Goal: Check status: Check status

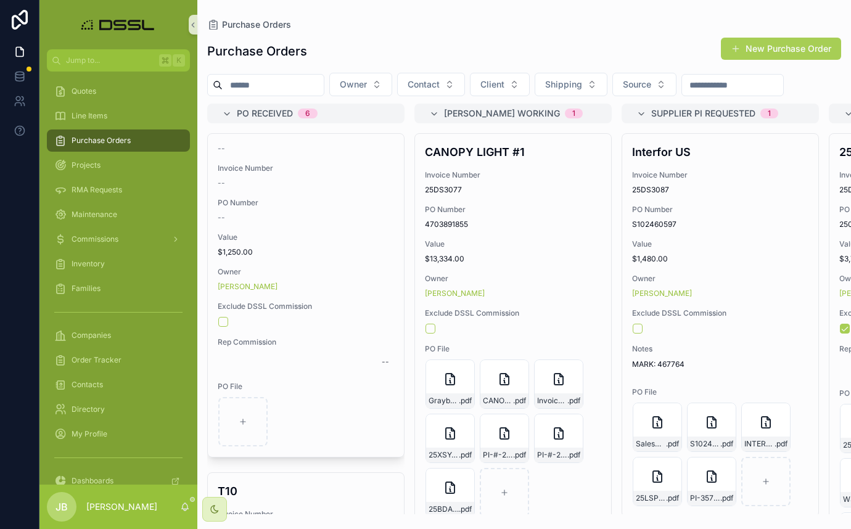
click at [270, 85] on input "scrollable content" at bounding box center [272, 84] width 101 height 17
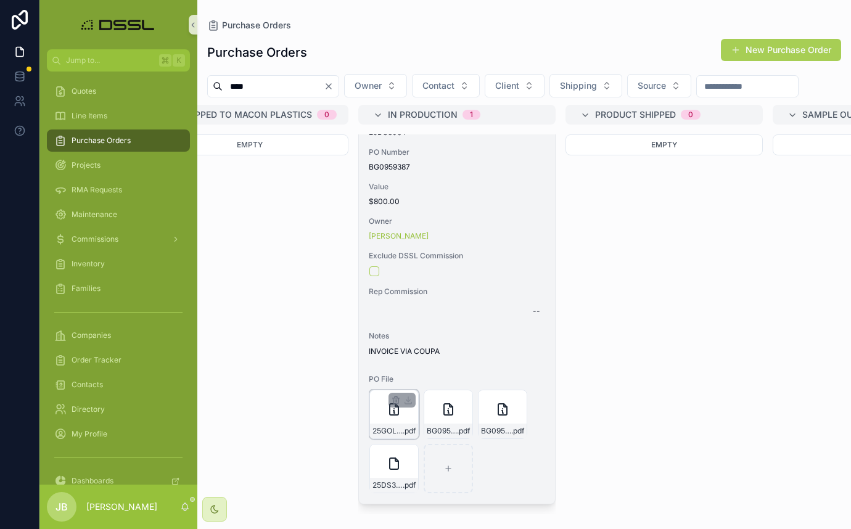
scroll to position [0, 1712]
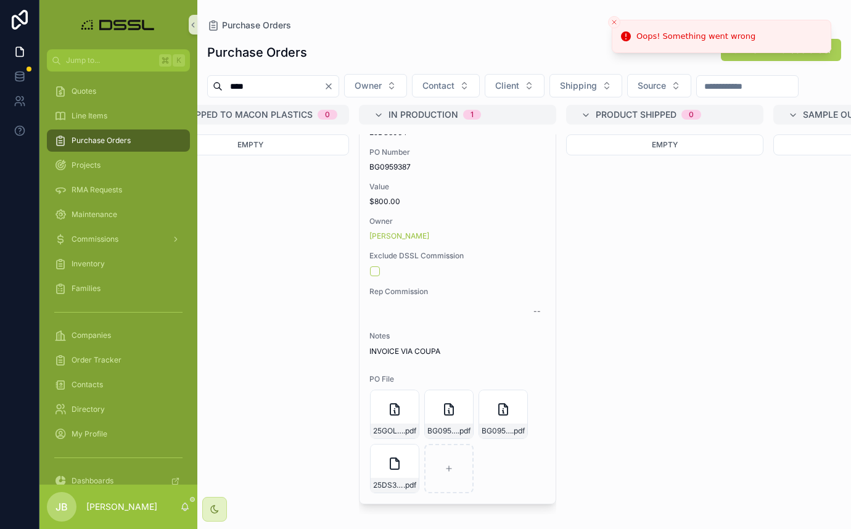
click at [280, 91] on input "****" at bounding box center [272, 86] width 101 height 17
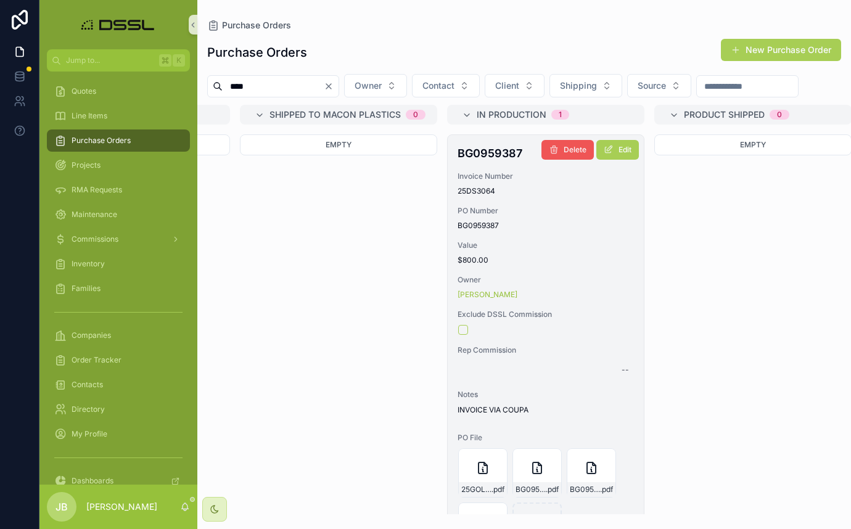
scroll to position [0, 1625]
click at [627, 155] on span "Edit" at bounding box center [623, 150] width 13 height 10
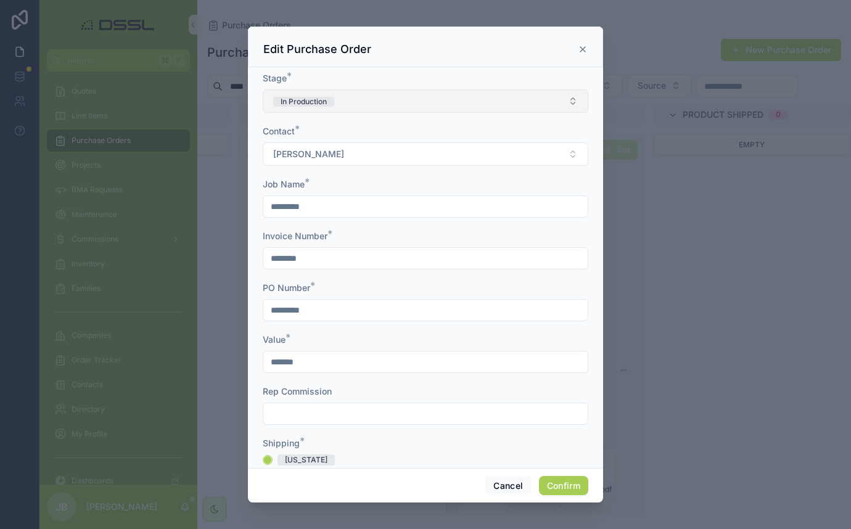
click at [420, 105] on button "In Production" at bounding box center [425, 100] width 325 height 23
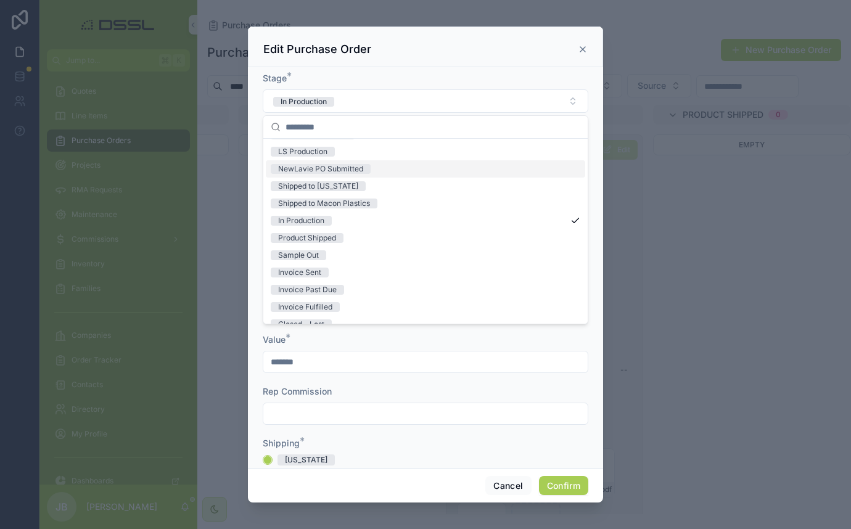
scroll to position [91, 0]
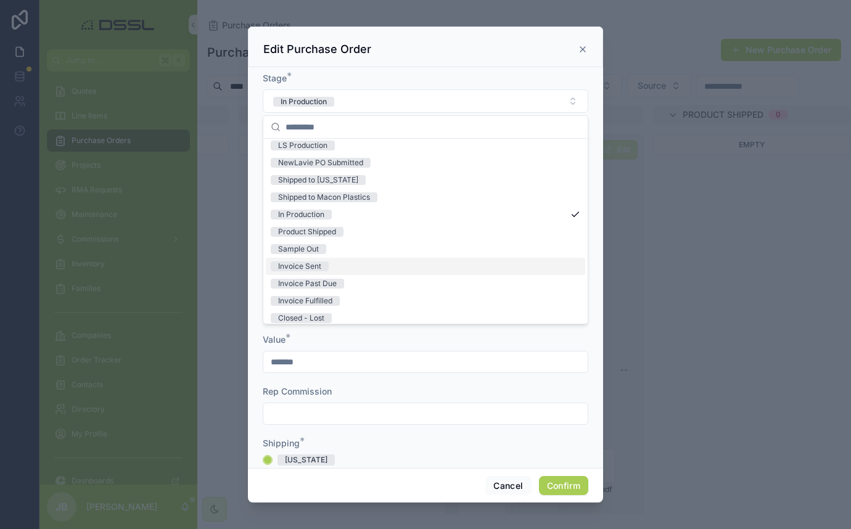
click at [318, 264] on div "Invoice Sent" at bounding box center [299, 266] width 43 height 10
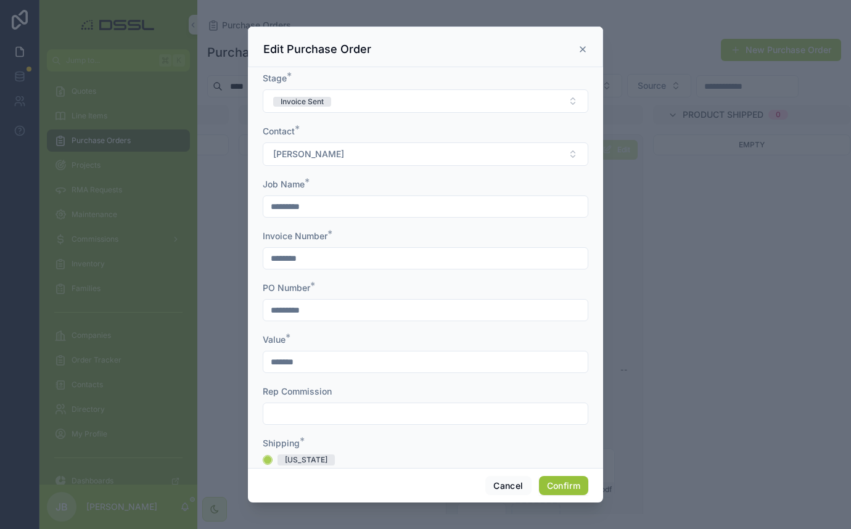
click at [562, 481] on button "Confirm" at bounding box center [563, 486] width 49 height 20
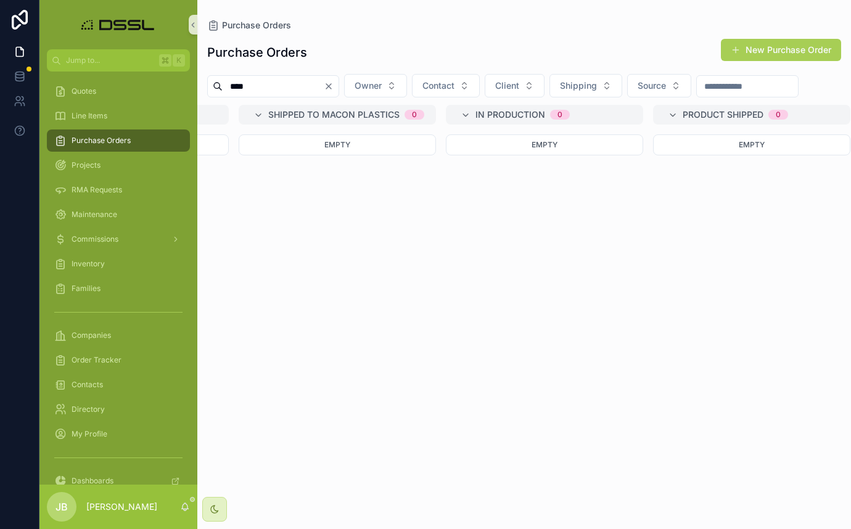
click at [285, 86] on input "****" at bounding box center [272, 86] width 101 height 17
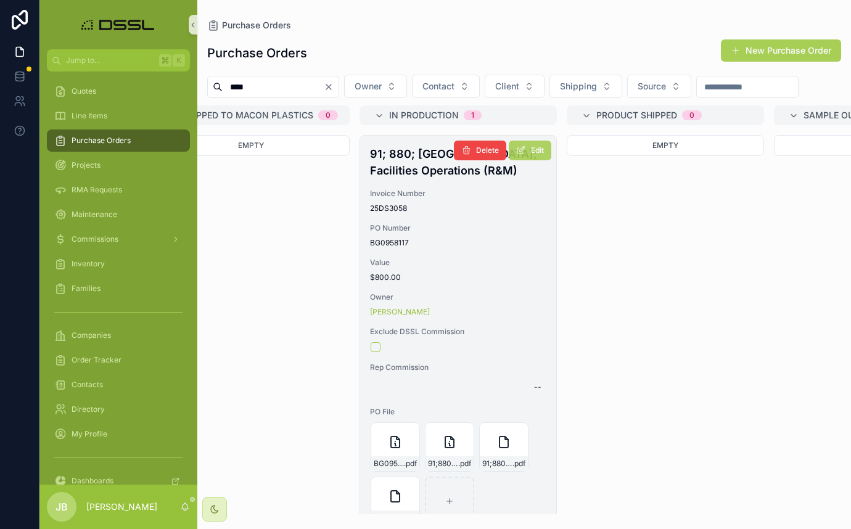
scroll to position [2, 0]
click at [532, 153] on span "Edit" at bounding box center [537, 149] width 13 height 10
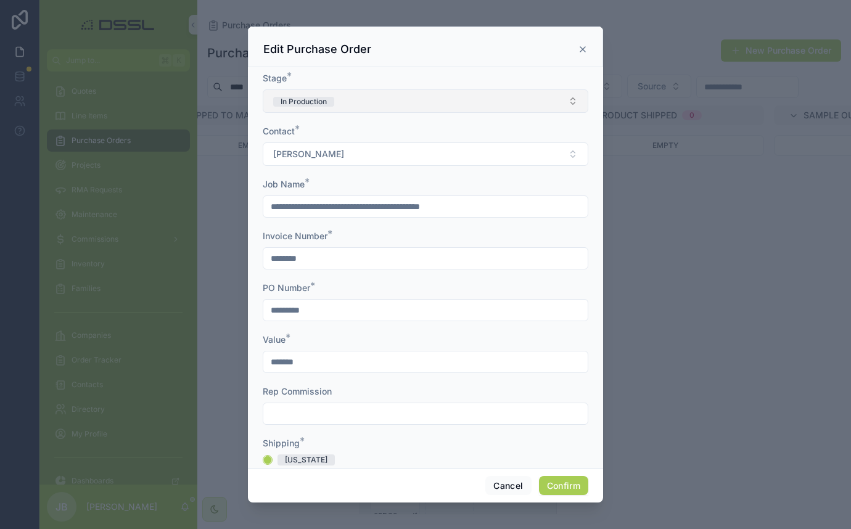
click at [403, 110] on button "In Production" at bounding box center [425, 100] width 325 height 23
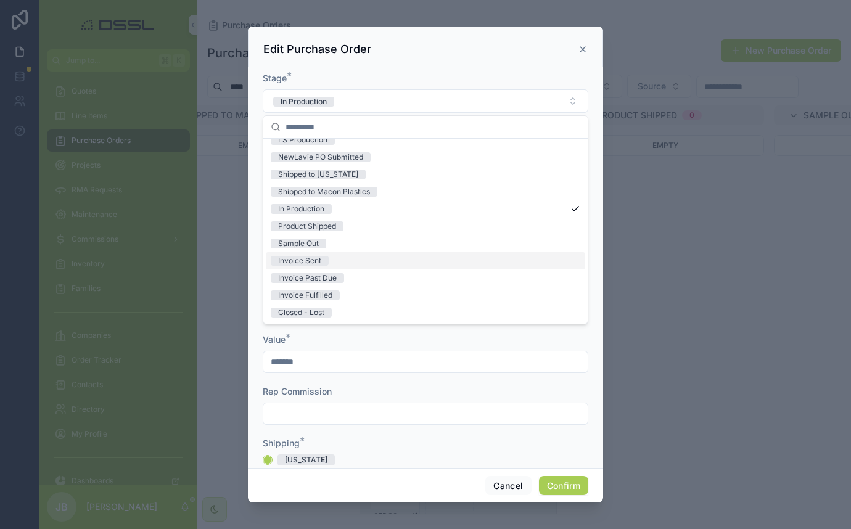
scroll to position [96, 0]
click at [320, 259] on div "Invoice Sent" at bounding box center [299, 261] width 43 height 10
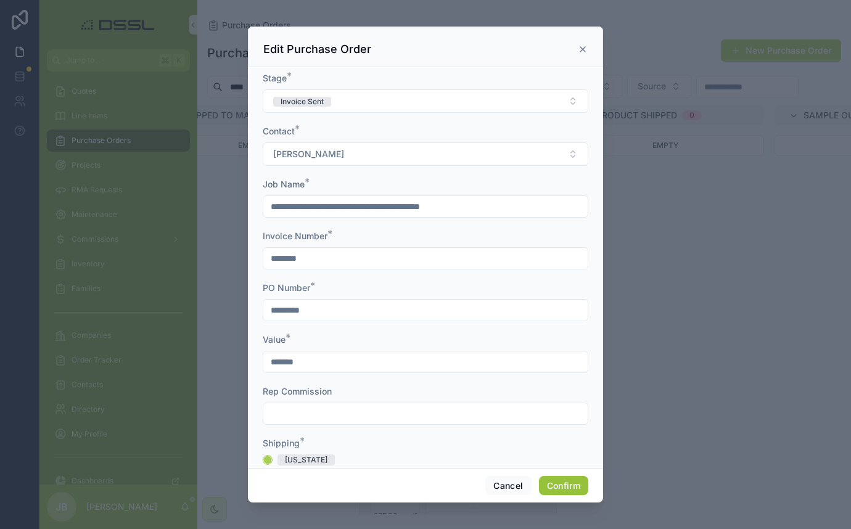
click at [570, 487] on button "Confirm" at bounding box center [563, 486] width 49 height 20
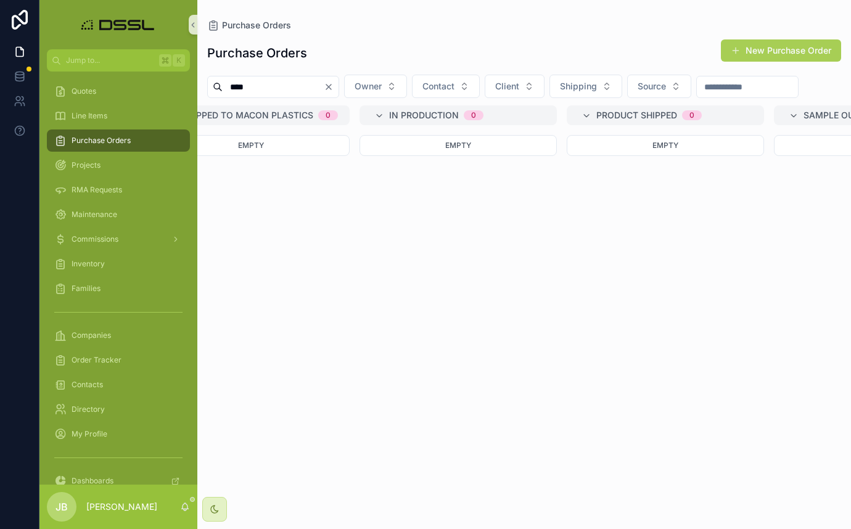
click at [276, 87] on input "****" at bounding box center [272, 86] width 101 height 17
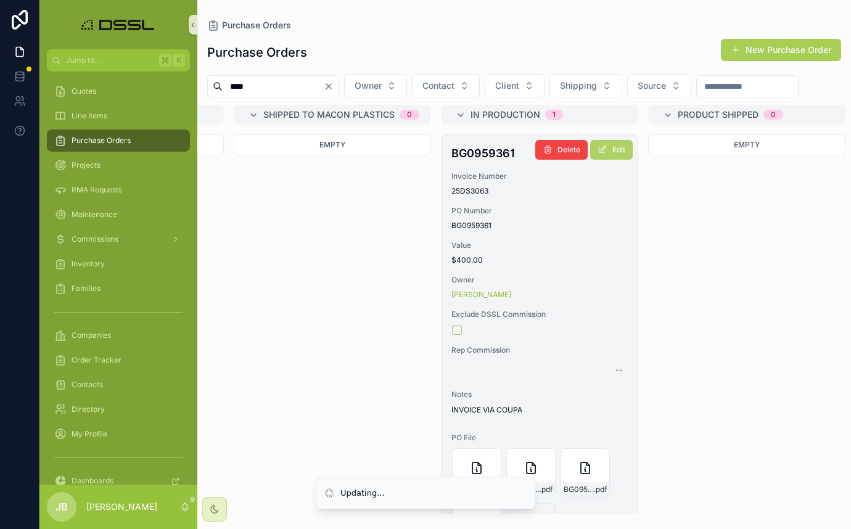
click at [612, 155] on span "Edit" at bounding box center [618, 150] width 13 height 10
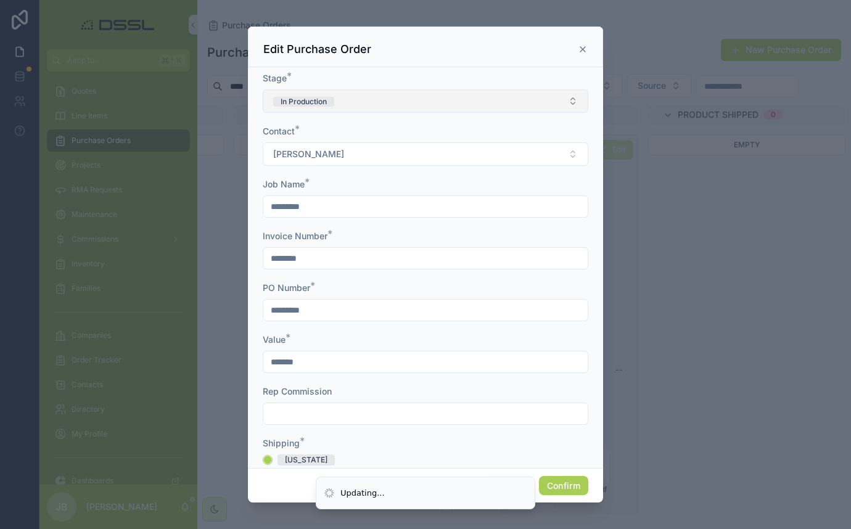
click at [393, 104] on button "In Production" at bounding box center [425, 100] width 325 height 23
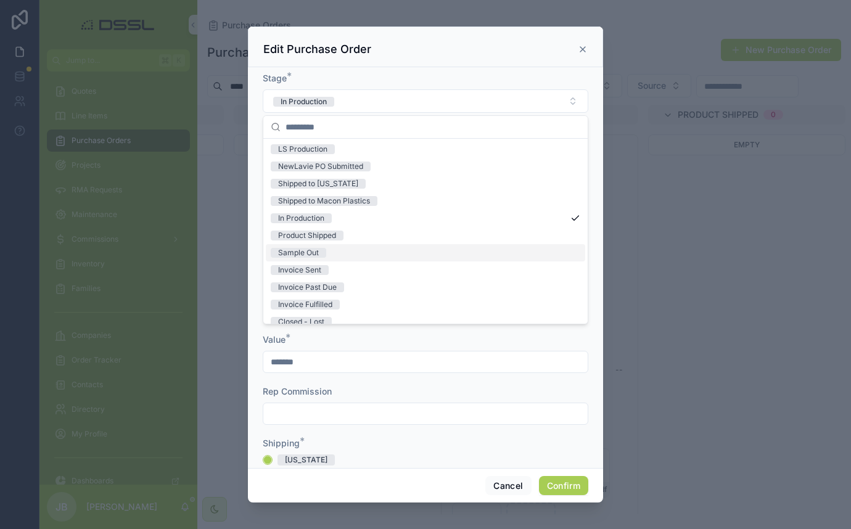
scroll to position [89, 0]
click at [325, 268] on span "Invoice Sent" at bounding box center [300, 268] width 58 height 10
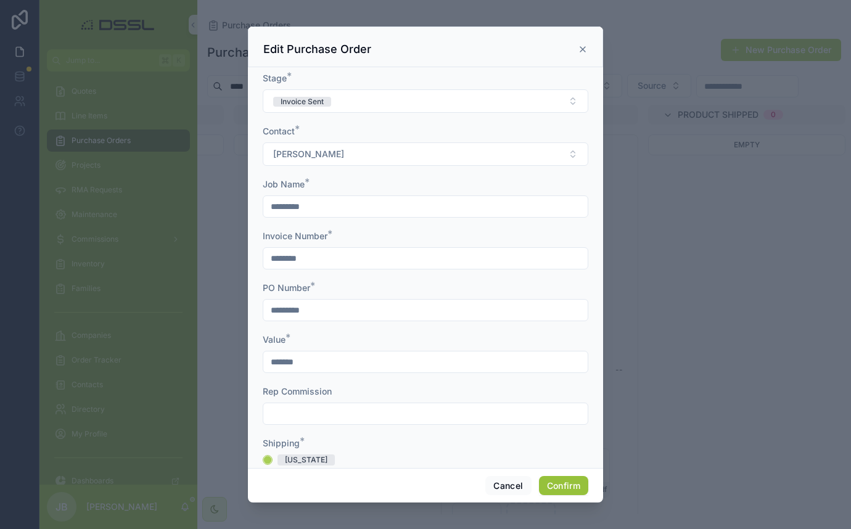
click at [562, 479] on button "Confirm" at bounding box center [563, 486] width 49 height 20
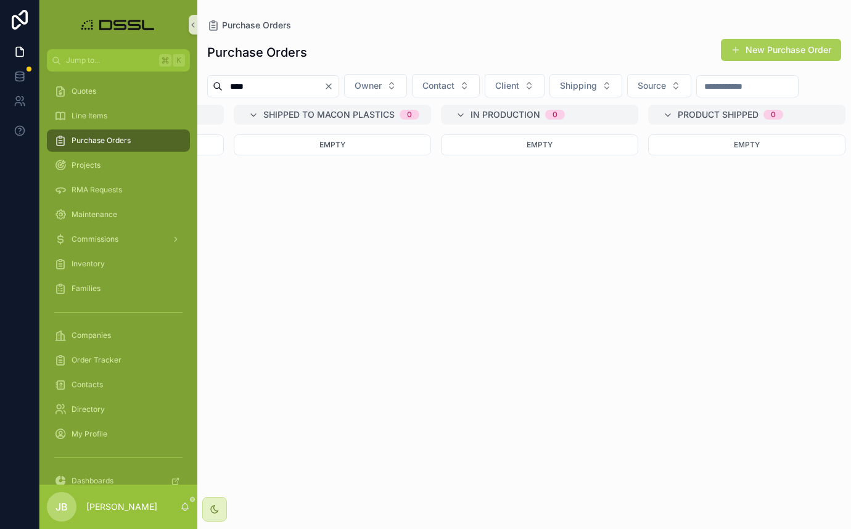
click at [285, 92] on input "****" at bounding box center [272, 86] width 101 height 17
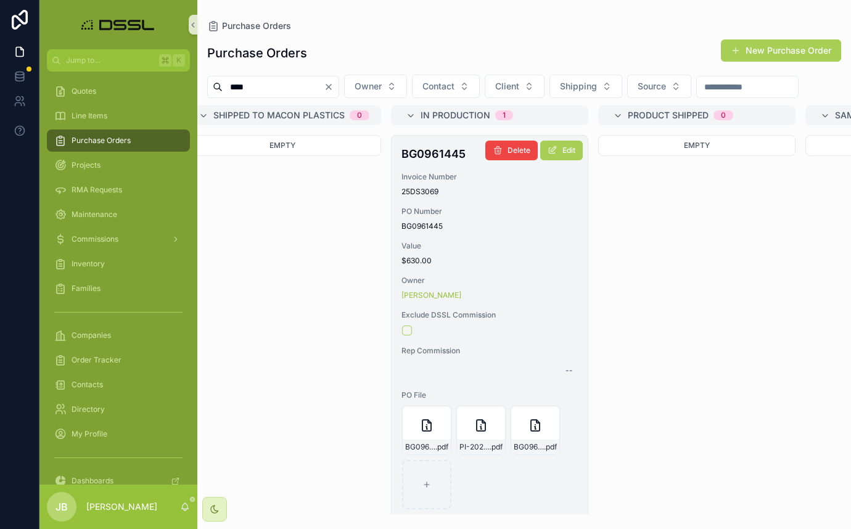
scroll to position [0, 1681]
click at [565, 155] on span "Edit" at bounding box center [567, 150] width 13 height 10
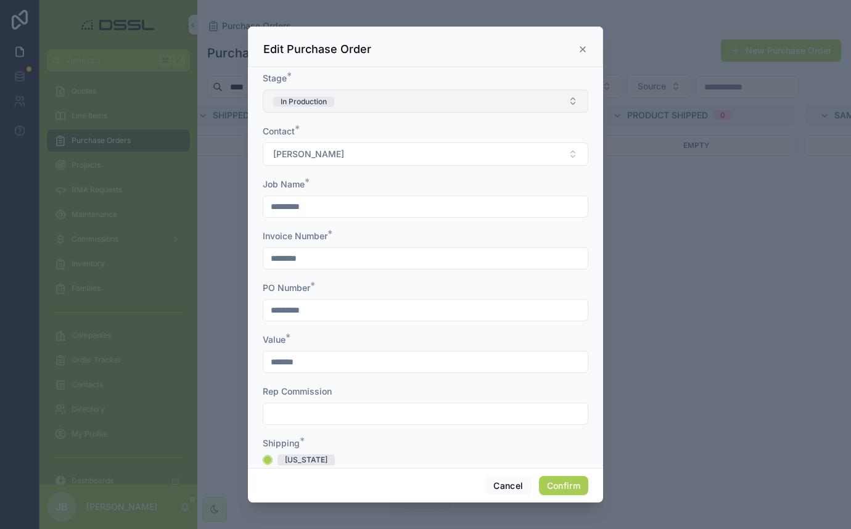
click at [388, 96] on button "In Production" at bounding box center [425, 100] width 325 height 23
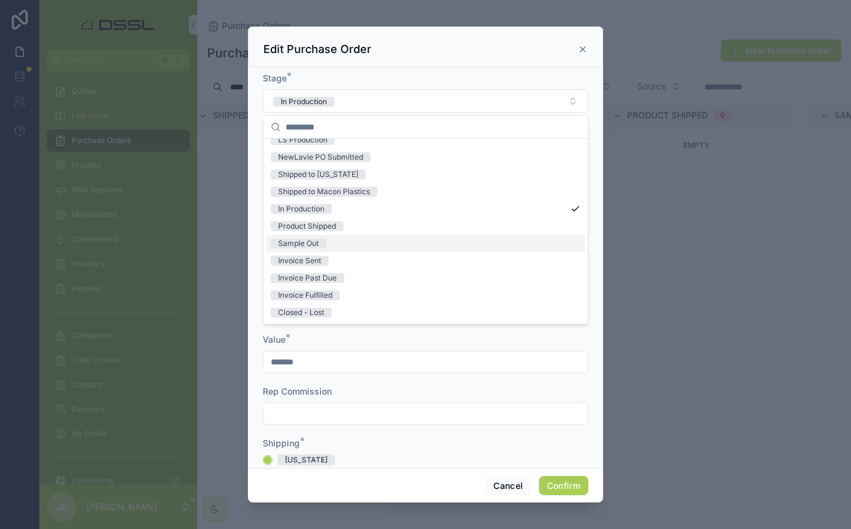
scroll to position [96, 0]
click at [317, 263] on div "Invoice Sent" at bounding box center [299, 261] width 43 height 10
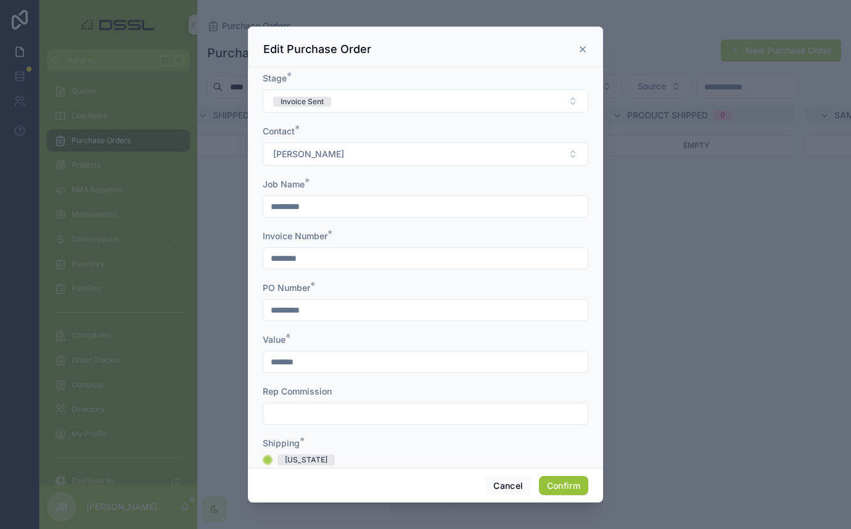
click at [563, 485] on button "Confirm" at bounding box center [563, 486] width 49 height 20
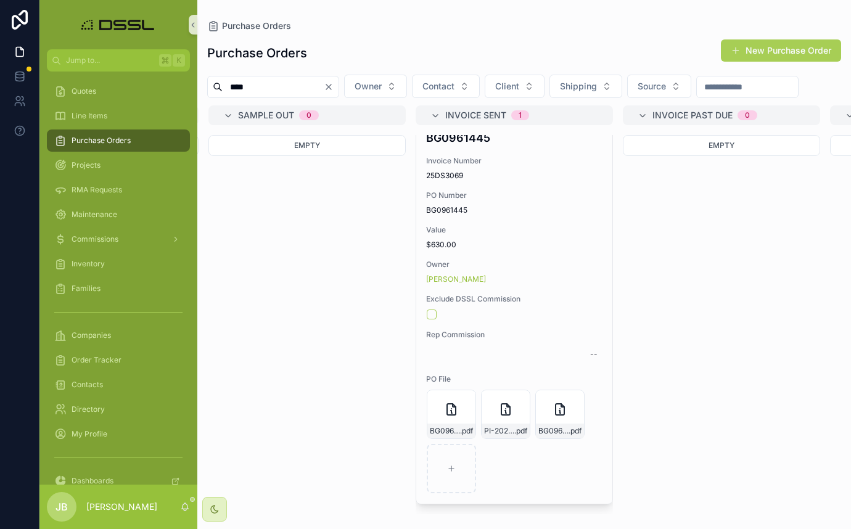
scroll to position [43, 0]
click at [267, 88] on input "****" at bounding box center [272, 86] width 101 height 17
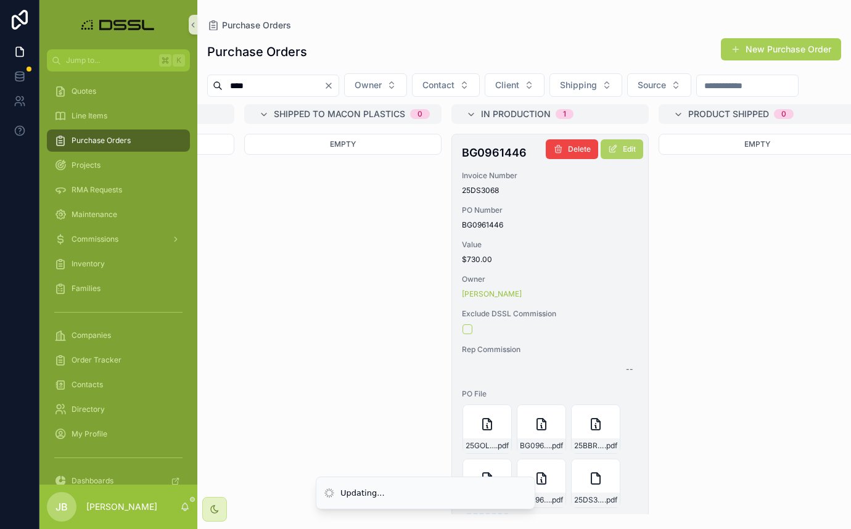
type input "****"
click at [619, 159] on button "Edit" at bounding box center [621, 149] width 43 height 20
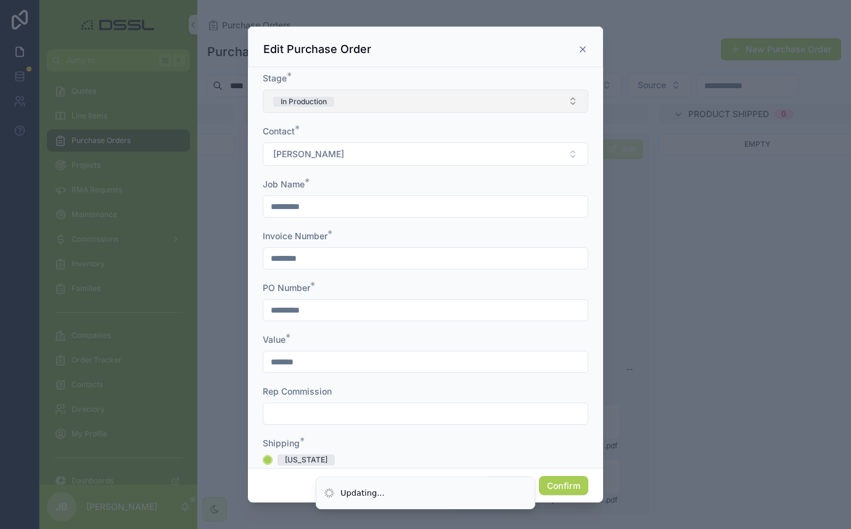
click at [428, 103] on button "In Production" at bounding box center [425, 100] width 325 height 23
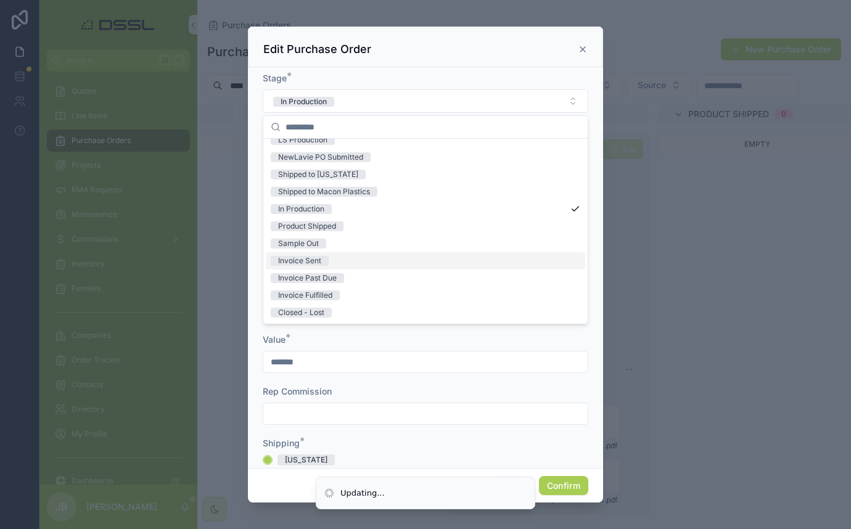
scroll to position [96, 0]
click at [302, 256] on div "Invoice Sent" at bounding box center [299, 261] width 43 height 10
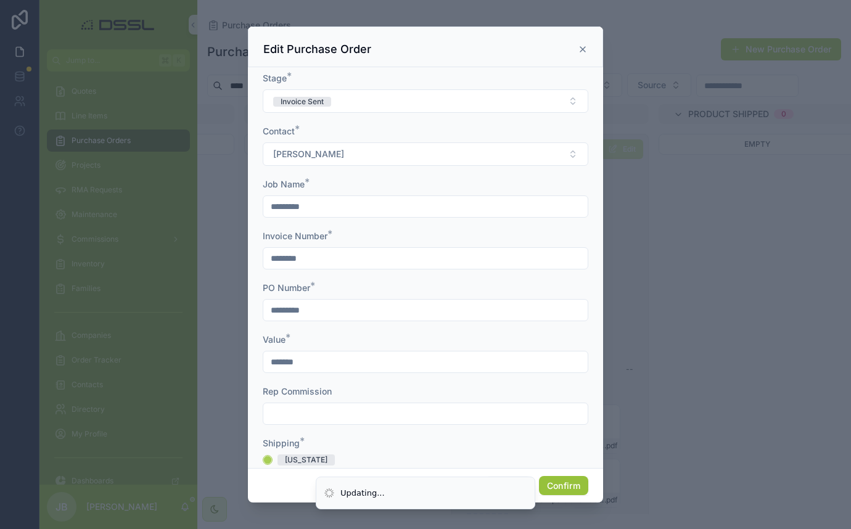
scroll to position [0, 0]
click at [566, 485] on button "Confirm" at bounding box center [563, 486] width 49 height 20
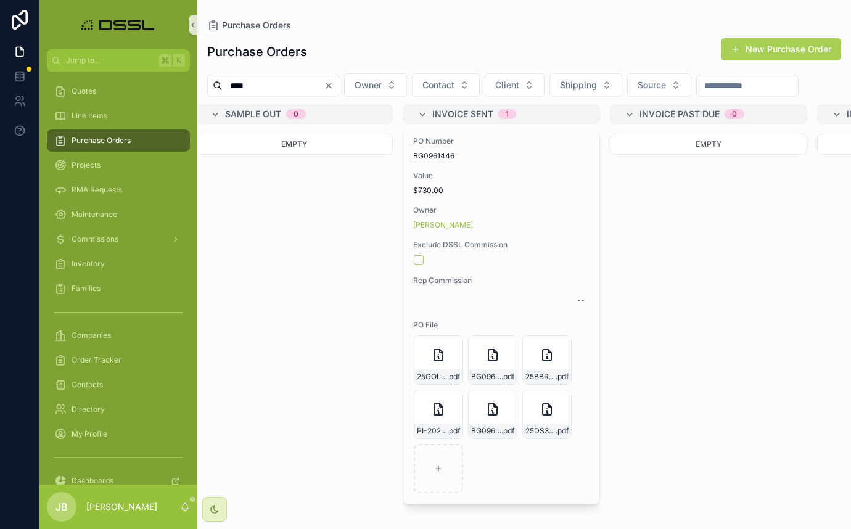
scroll to position [96, 0]
click at [333, 86] on icon "Clear" at bounding box center [329, 86] width 10 height 10
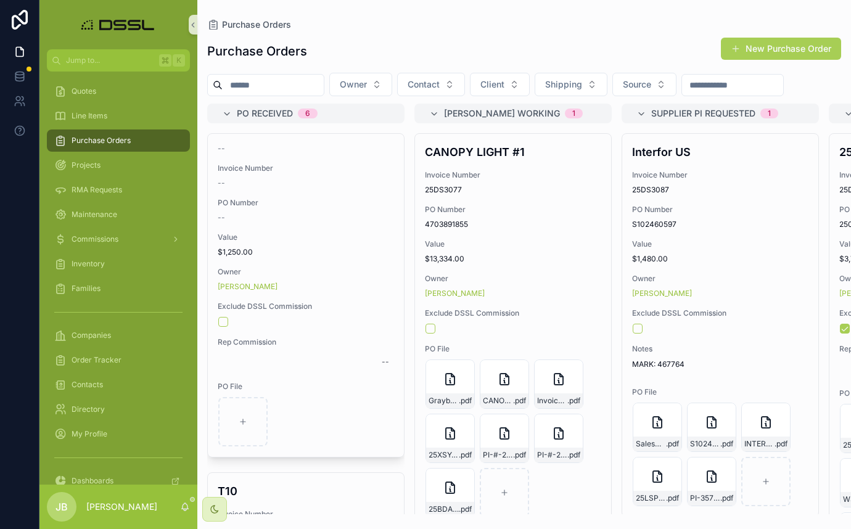
click at [242, 85] on input "scrollable content" at bounding box center [272, 84] width 101 height 17
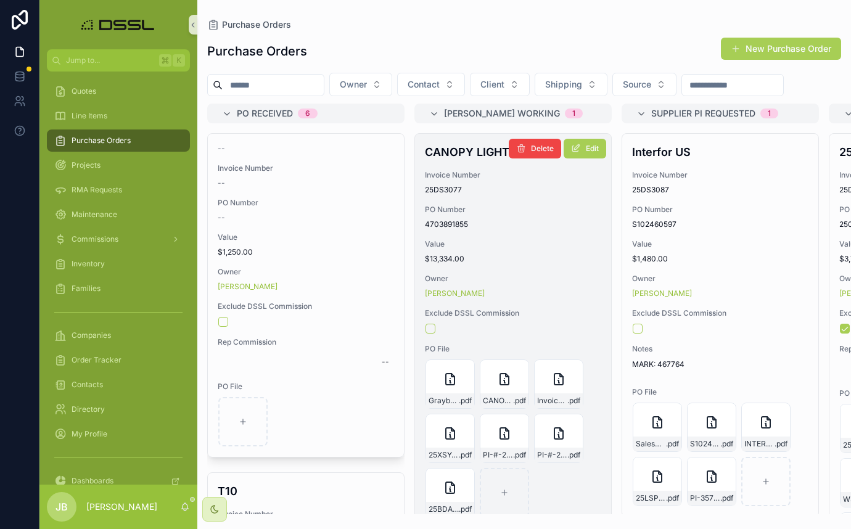
paste input "**********"
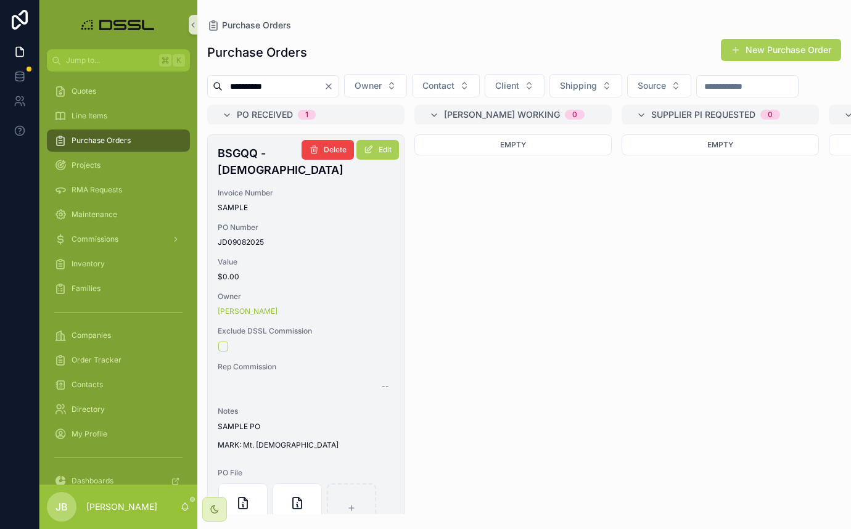
type input "**********"
click at [285, 178] on h4 "BSGQQ - [DEMOGRAPHIC_DATA]" at bounding box center [306, 161] width 176 height 33
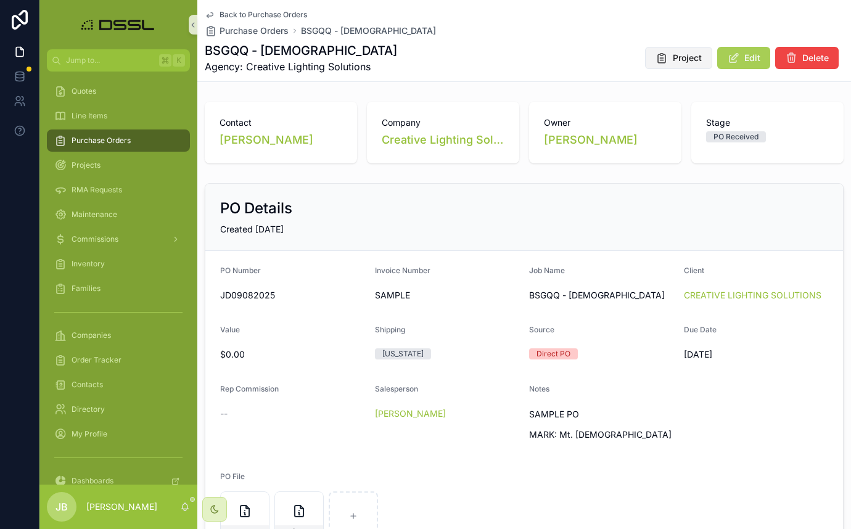
click at [682, 59] on span "Project" at bounding box center [686, 58] width 29 height 12
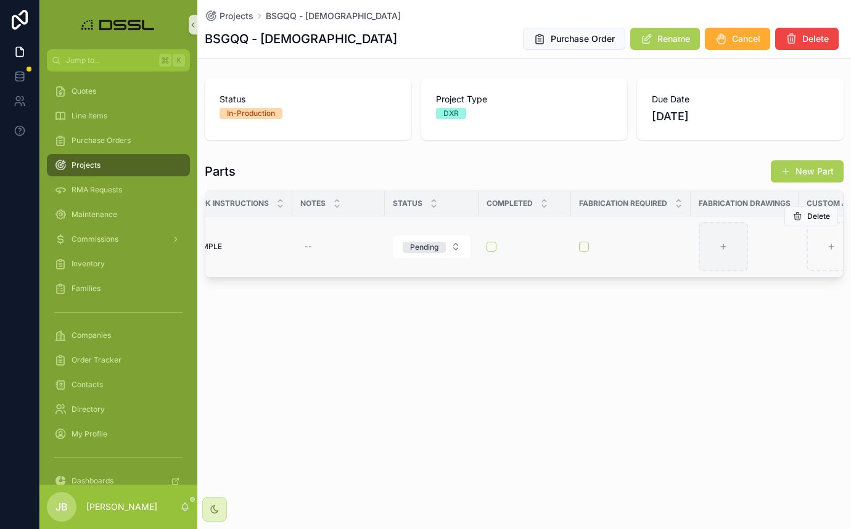
scroll to position [0, 598]
click at [576, 249] on button "scrollable content" at bounding box center [576, 247] width 10 height 10
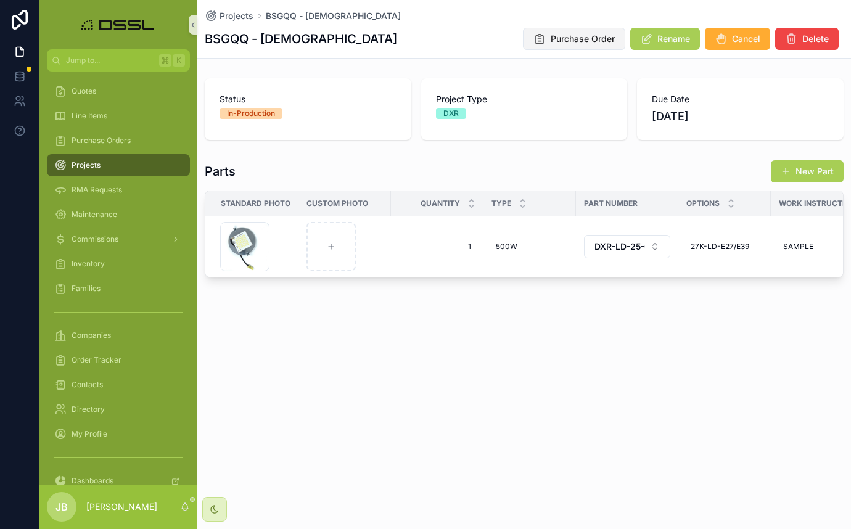
scroll to position [0, 0]
click at [587, 43] on span "Purchase Order" at bounding box center [582, 39] width 64 height 12
